Goal: Task Accomplishment & Management: Manage account settings

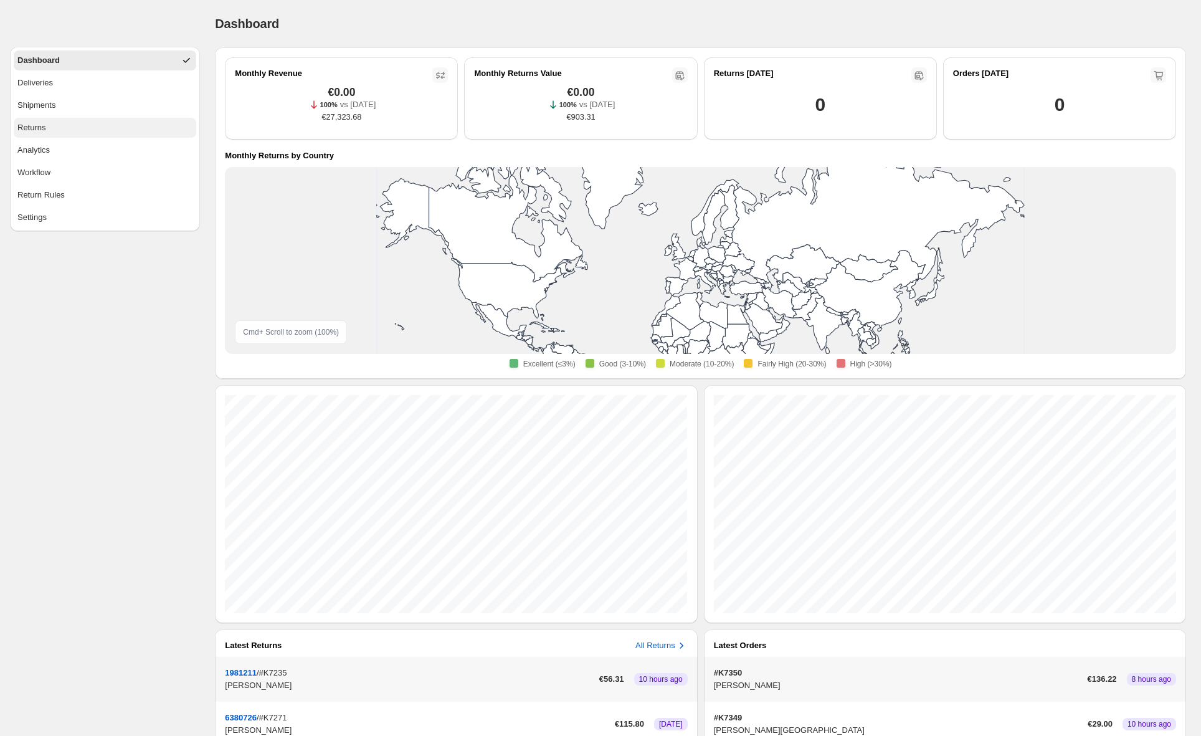
click at [44, 127] on span "Returns" at bounding box center [31, 127] width 29 height 12
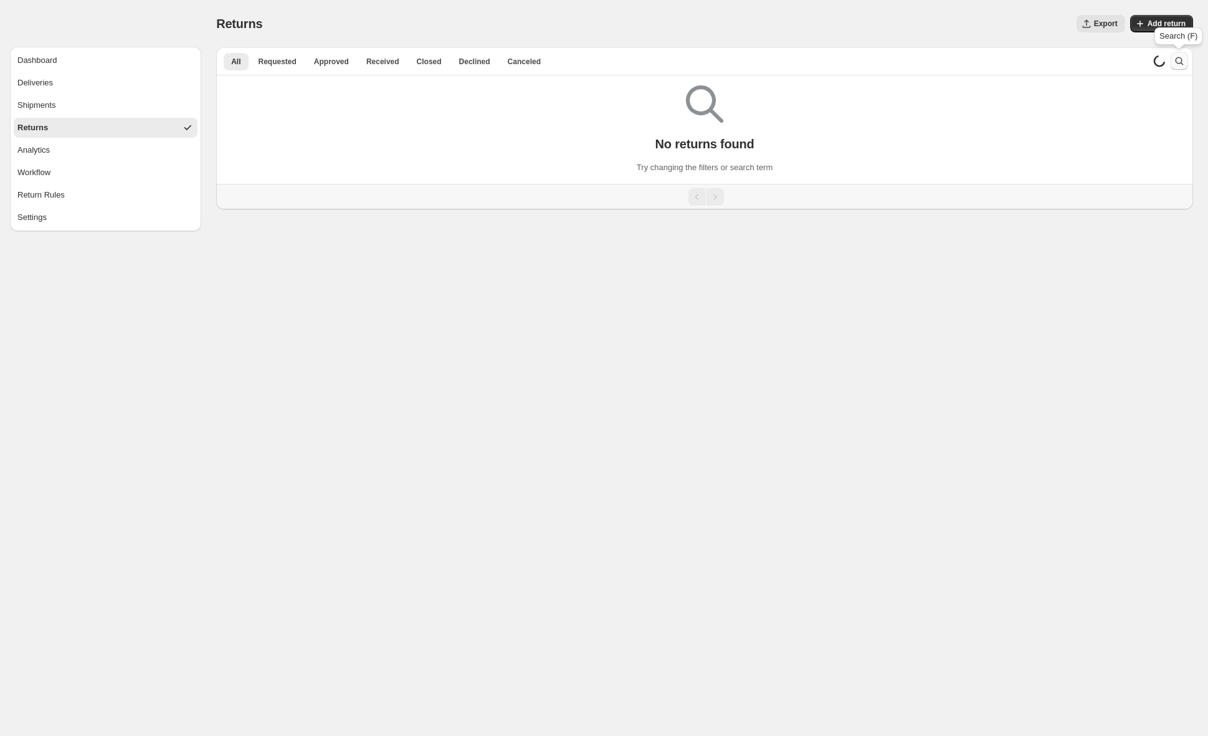
click at [1175, 60] on icon "Search and filter results" at bounding box center [1179, 61] width 8 height 8
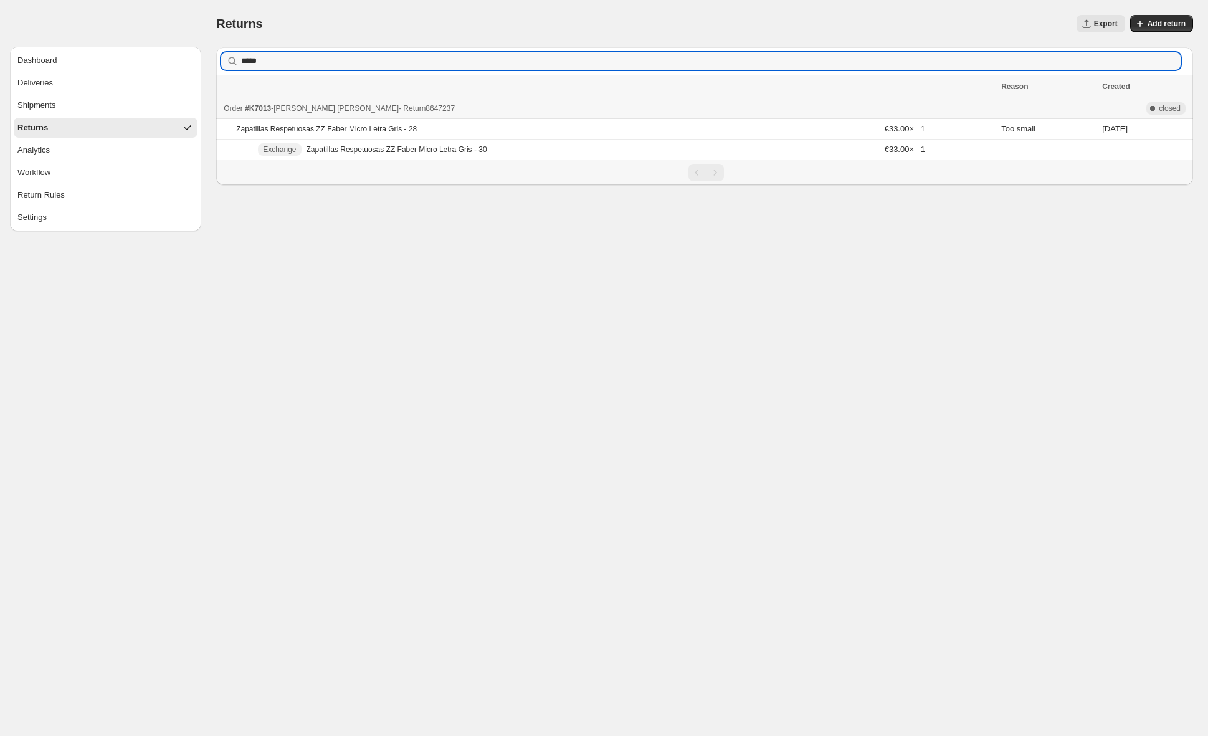
type input "*****"
click at [483, 110] on div "Order #K7013 - [PERSON_NAME] - Return 8647237" at bounding box center [609, 108] width 770 height 12
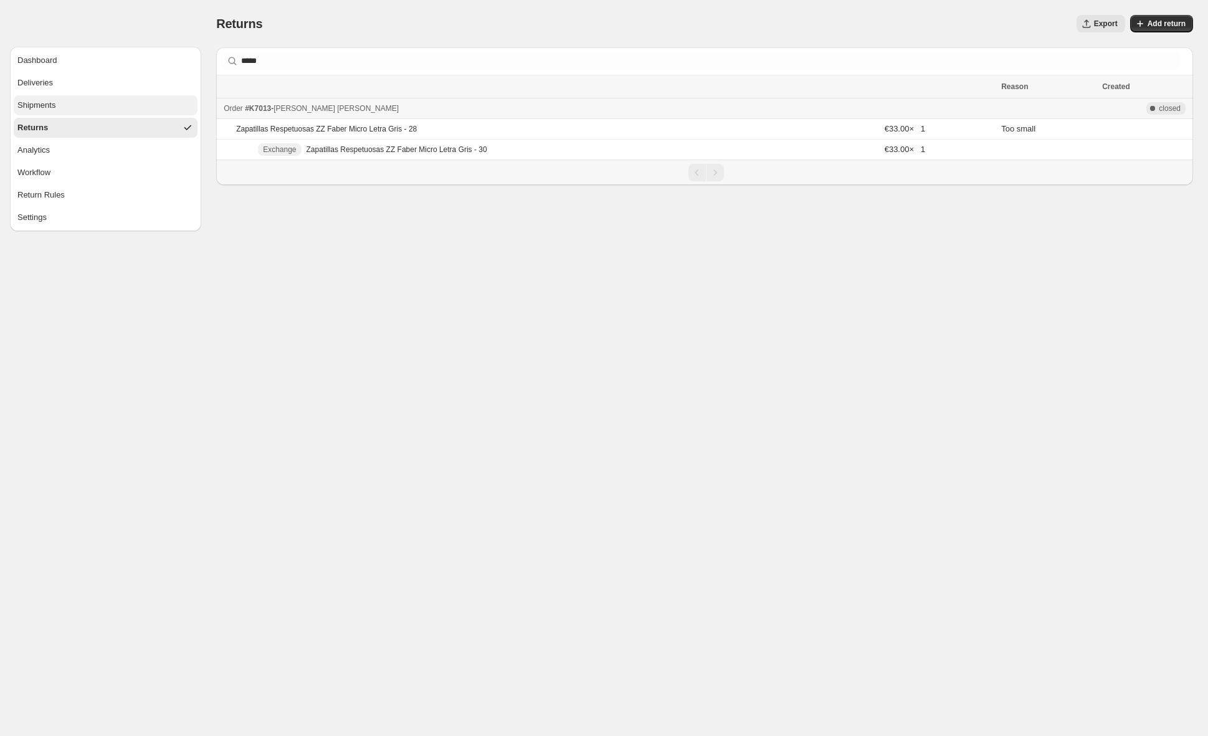
click at [55, 109] on span "Shipments" at bounding box center [36, 105] width 38 height 12
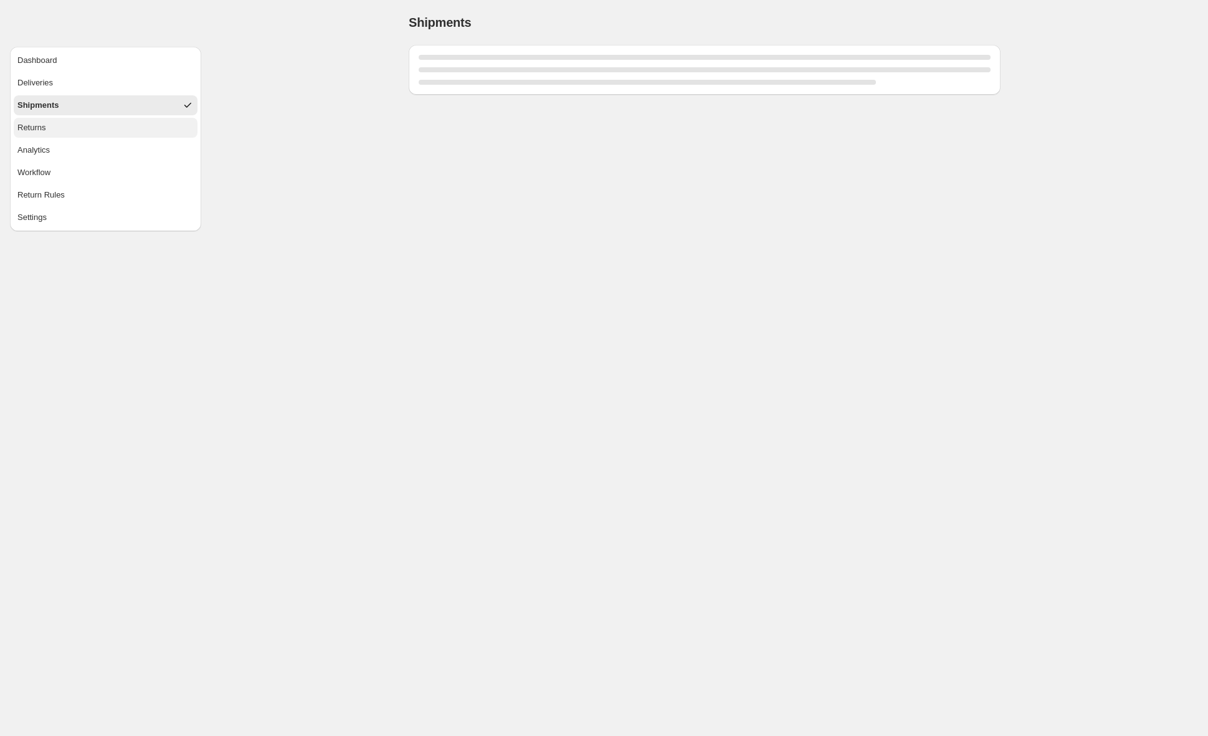
click at [46, 130] on span "Returns" at bounding box center [31, 127] width 29 height 12
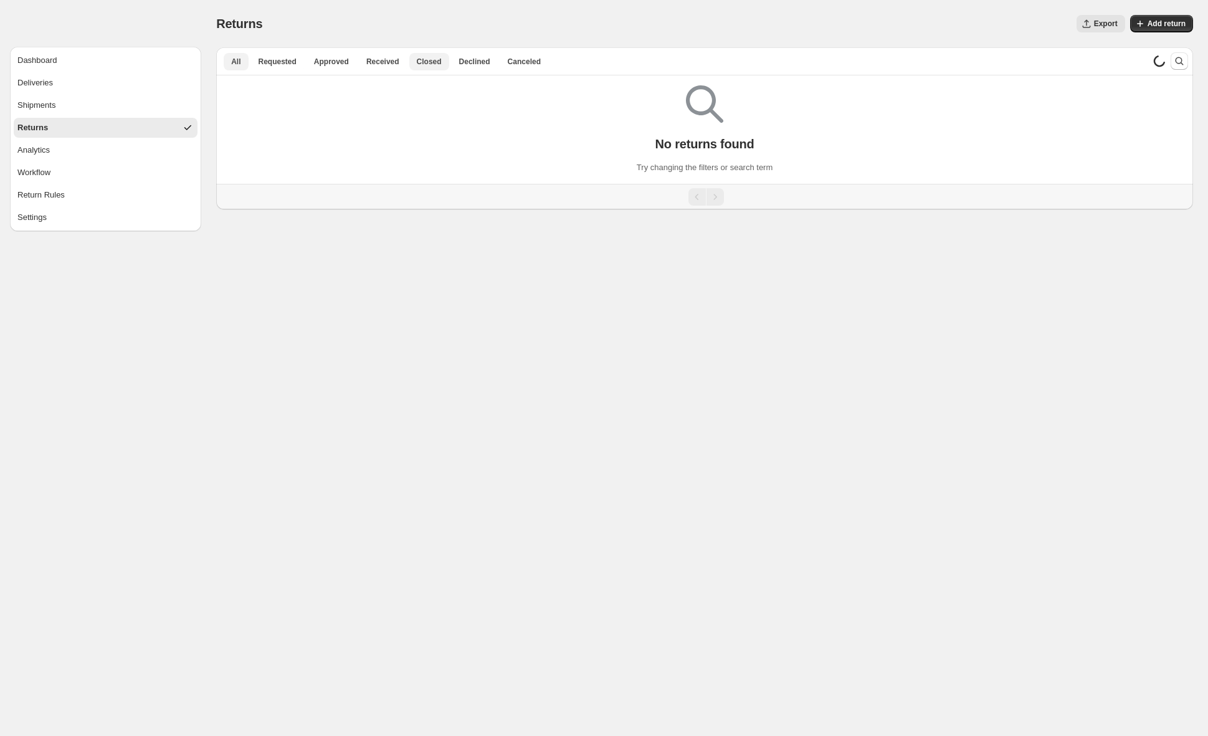
click at [429, 62] on span "Closed" at bounding box center [429, 62] width 25 height 10
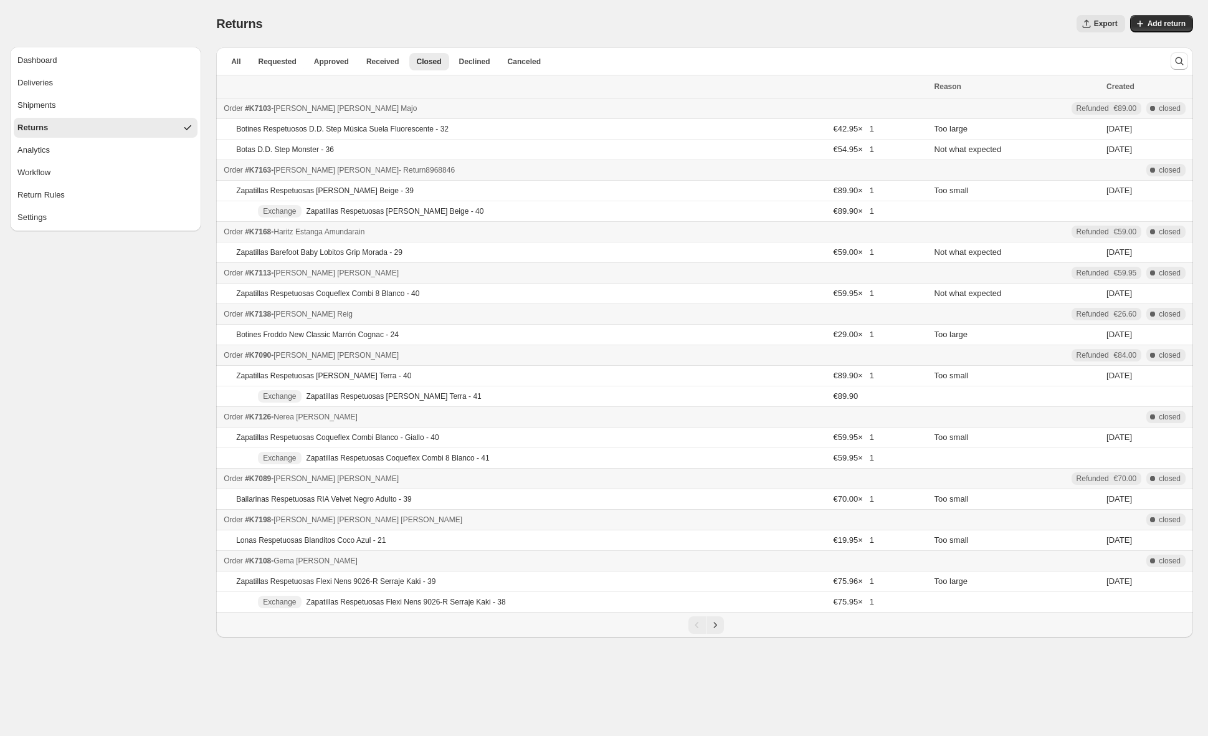
click at [309, 172] on span "[PERSON_NAME]" at bounding box center [335, 170] width 125 height 9
